Goal: Task Accomplishment & Management: Manage account settings

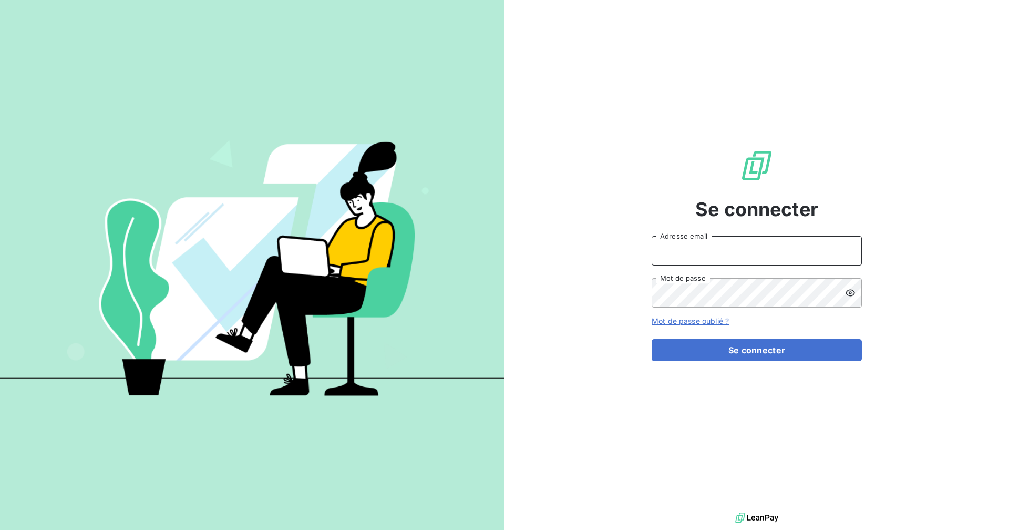
click at [736, 251] on input "Adresse email" at bounding box center [757, 250] width 210 height 29
type input "[EMAIL_ADDRESS][DOMAIN_NAME]"
click at [652, 339] on button "Se connecter" at bounding box center [757, 350] width 210 height 22
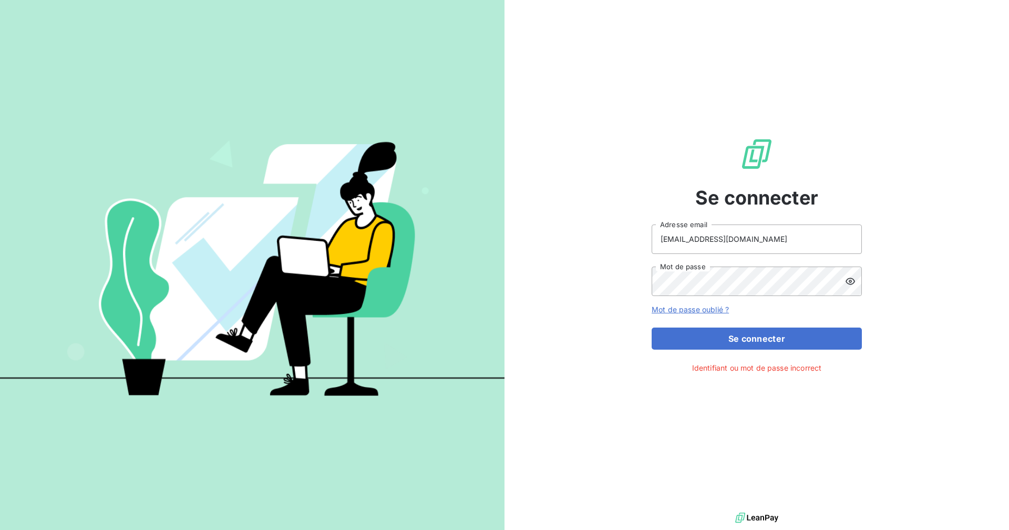
click at [846, 281] on icon at bounding box center [849, 280] width 9 height 7
click at [652, 327] on button "Se connecter" at bounding box center [757, 338] width 210 height 22
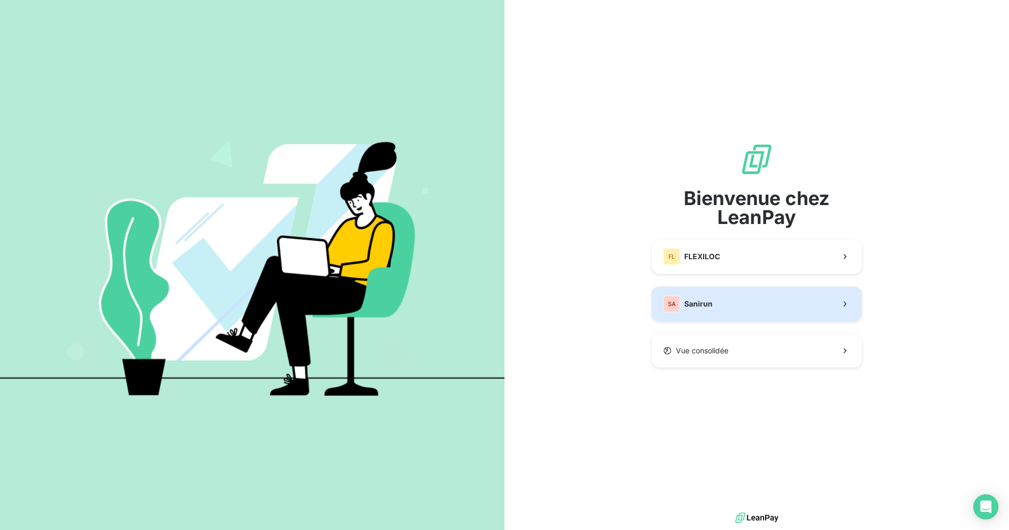
click at [739, 309] on button "SA Sanirun" at bounding box center [757, 303] width 210 height 35
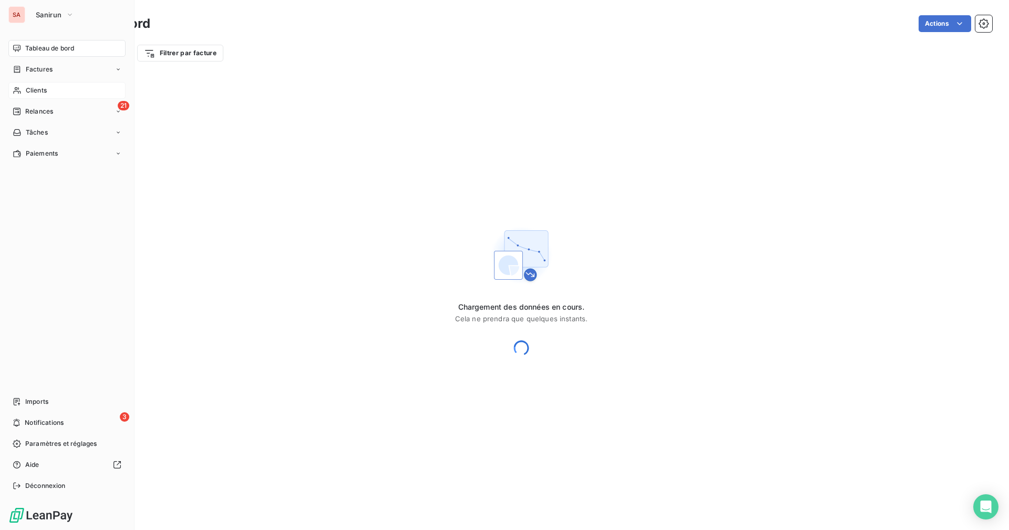
click at [36, 90] on span "Clients" at bounding box center [36, 90] width 21 height 9
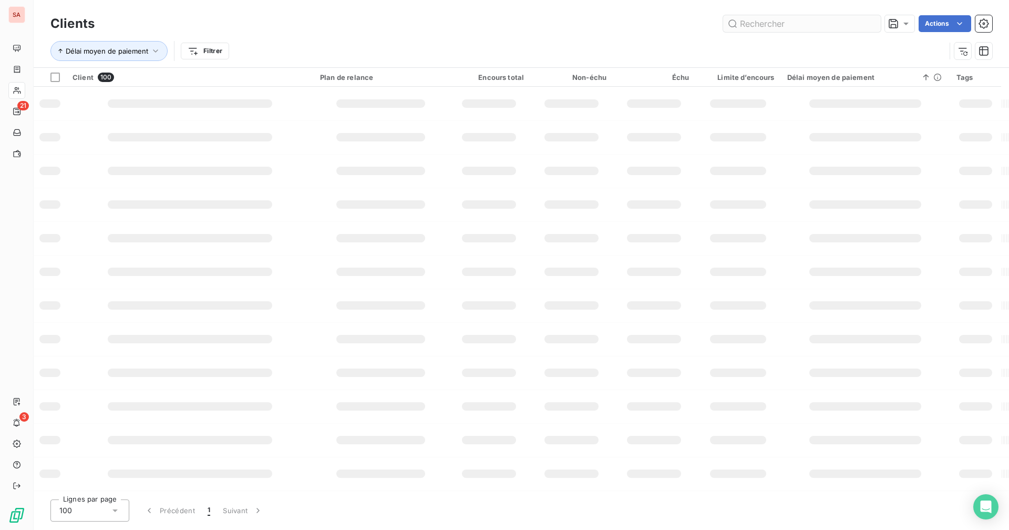
click at [755, 26] on input "text" at bounding box center [802, 23] width 158 height 17
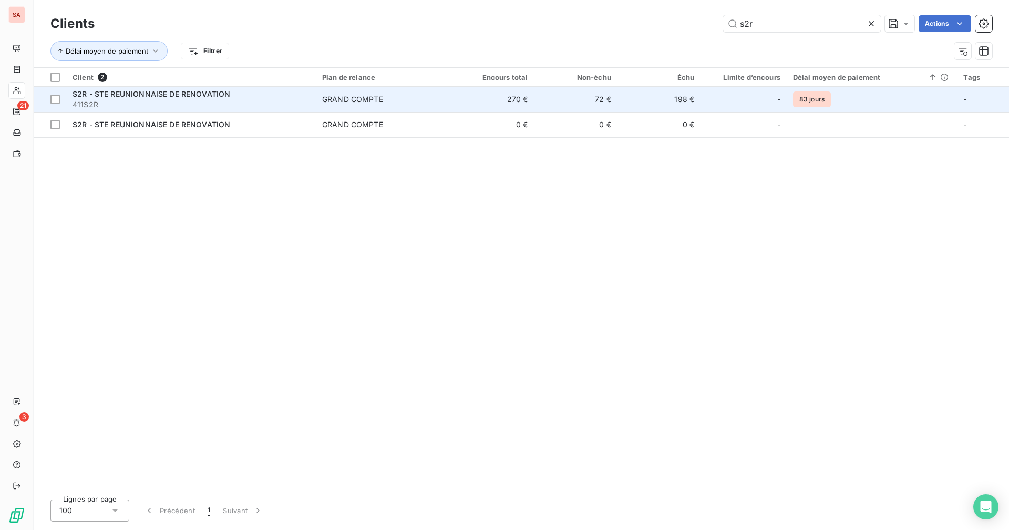
type input "s2r"
click at [531, 102] on td "270 €" at bounding box center [492, 99] width 83 height 25
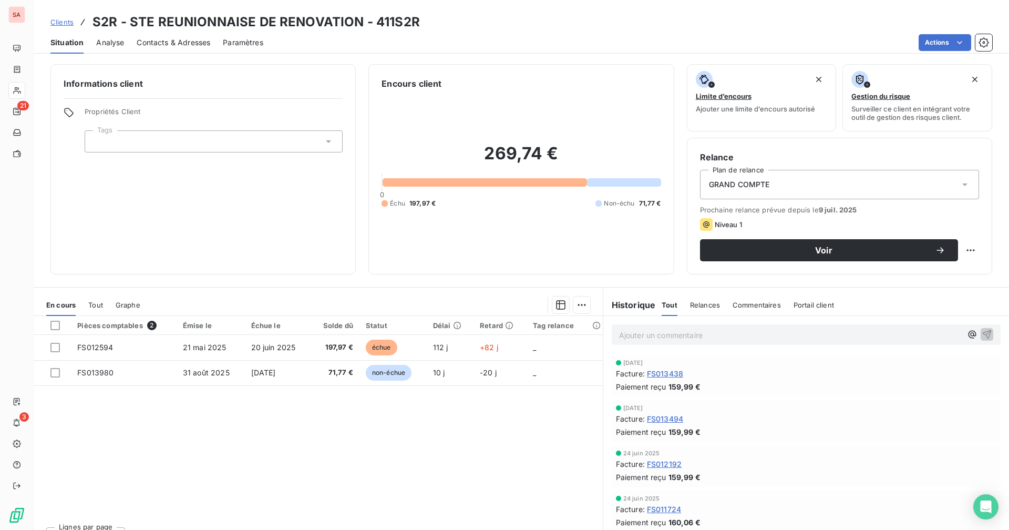
click at [323, 422] on div "Pièces comptables 2 Émise le Échue le Solde dû Statut Délai Retard Tag relance …" at bounding box center [318, 417] width 569 height 202
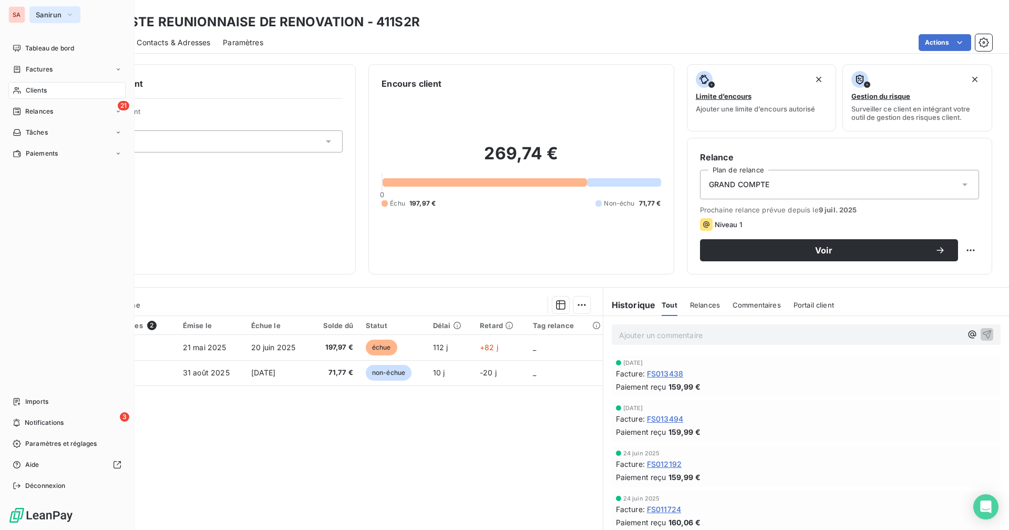
click at [48, 15] on span "Sanirun" at bounding box center [49, 15] width 26 height 8
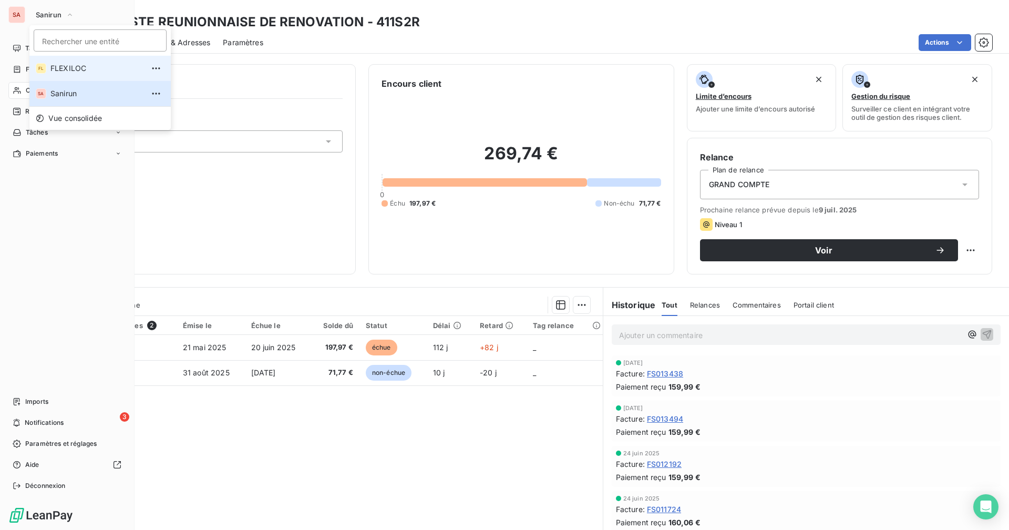
click at [61, 69] on span "FLEXILOC" at bounding box center [96, 68] width 93 height 11
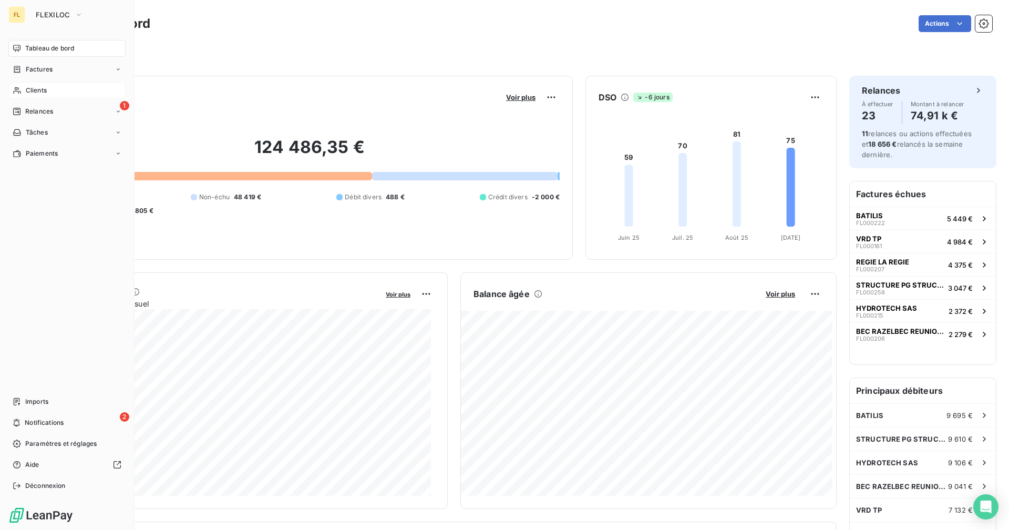
click at [44, 92] on span "Clients" at bounding box center [36, 90] width 21 height 9
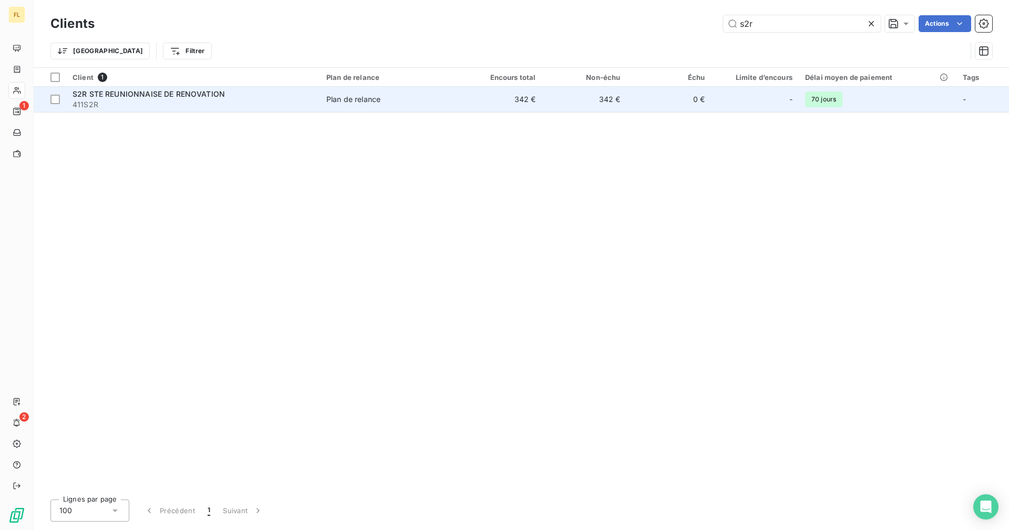
click at [380, 103] on div "Plan de relance" at bounding box center [353, 99] width 54 height 11
